Goal: Obtain resource: Download file/media

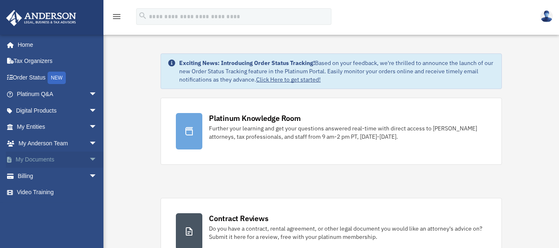
click at [89, 161] on span "arrow_drop_down" at bounding box center [97, 160] width 17 height 17
click at [44, 178] on link "Box" at bounding box center [61, 176] width 98 height 17
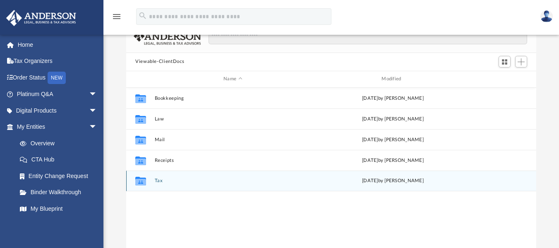
scroll to position [41, 0]
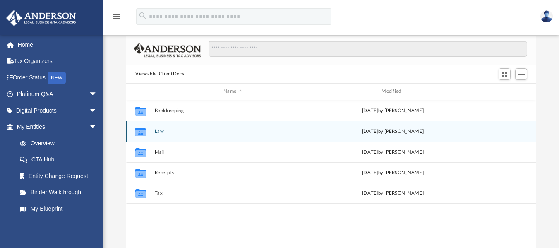
click at [141, 130] on icon "grid" at bounding box center [140, 132] width 11 height 7
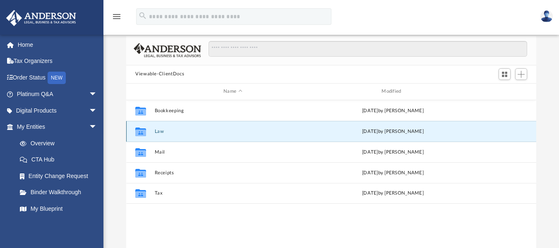
click at [141, 130] on icon "grid" at bounding box center [140, 132] width 11 height 7
click at [142, 131] on icon "grid" at bounding box center [140, 132] width 11 height 7
click at [144, 132] on icon "grid" at bounding box center [140, 132] width 11 height 7
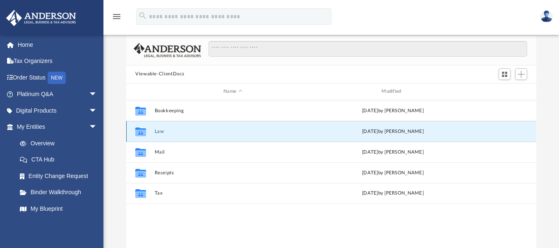
click at [141, 131] on icon "grid" at bounding box center [140, 132] width 11 height 7
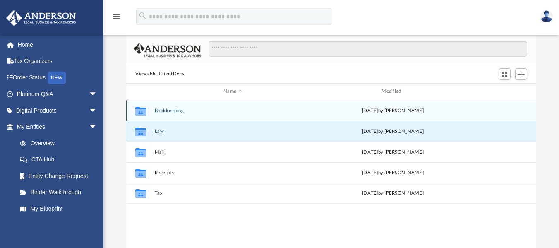
click at [138, 110] on icon "grid" at bounding box center [140, 111] width 11 height 7
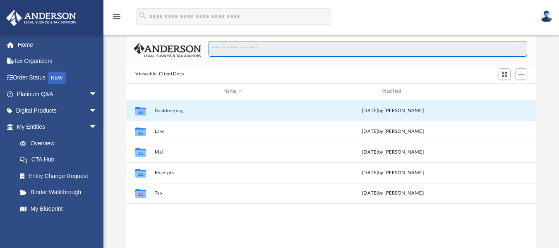
click at [263, 50] on input "Search files and folders" at bounding box center [368, 49] width 319 height 16
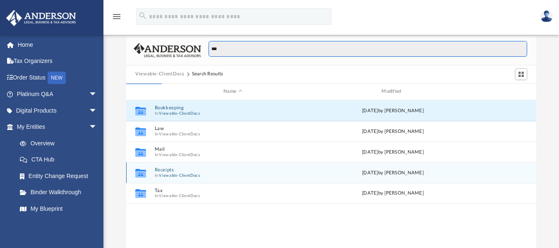
type input "***"
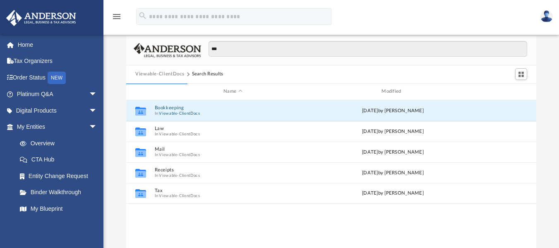
click at [235, 60] on div "***" at bounding box center [364, 53] width 326 height 24
click at [131, 60] on div "***" at bounding box center [331, 50] width 410 height 29
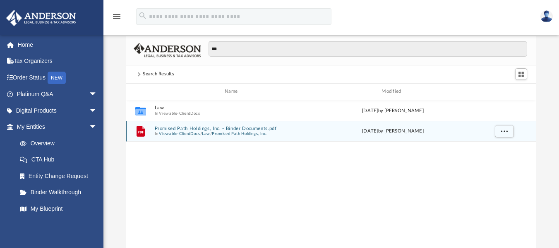
click at [163, 130] on button "Promised Path Holdings, Inc. - Binder Documents.pdf" at bounding box center [233, 127] width 156 height 5
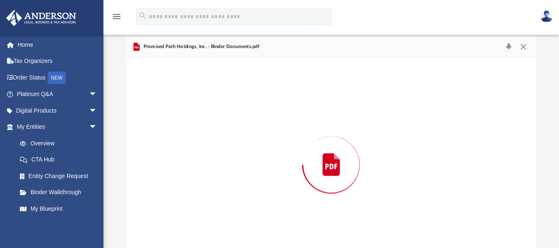
scroll to position [65, 0]
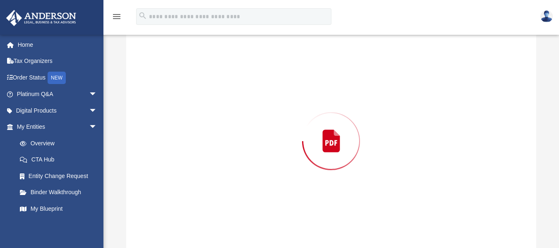
click at [163, 130] on div "Preview" at bounding box center [331, 141] width 410 height 214
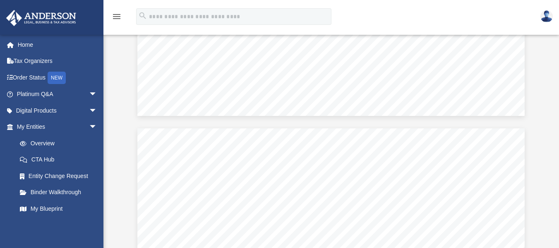
scroll to position [5134, 0]
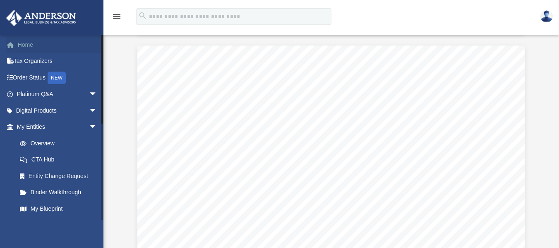
click at [29, 46] on link "Home" at bounding box center [58, 44] width 104 height 17
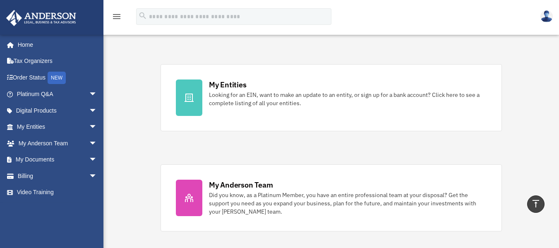
scroll to position [248, 0]
